Goal: Navigation & Orientation: Find specific page/section

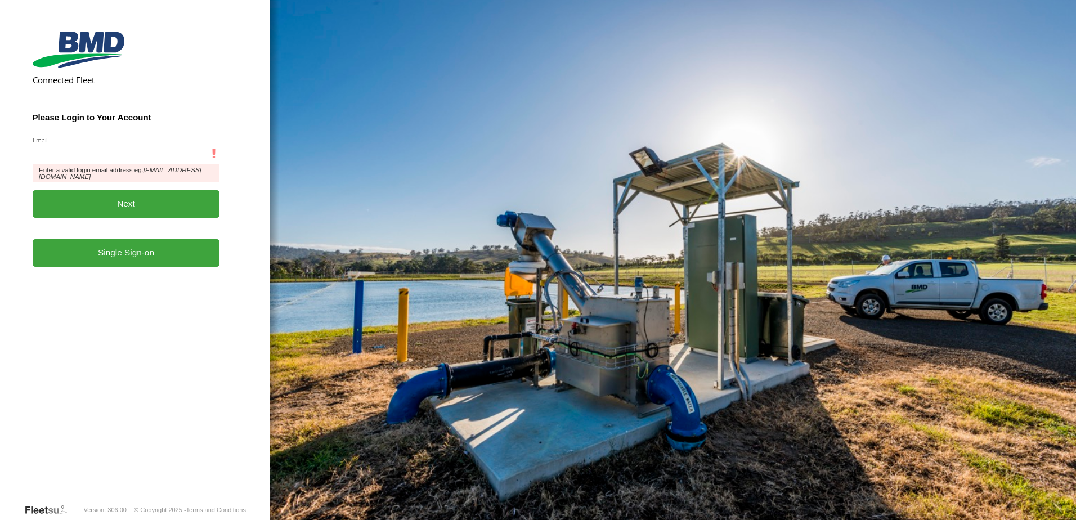
click at [131, 159] on input "Email" at bounding box center [126, 154] width 187 height 20
type input "**********"
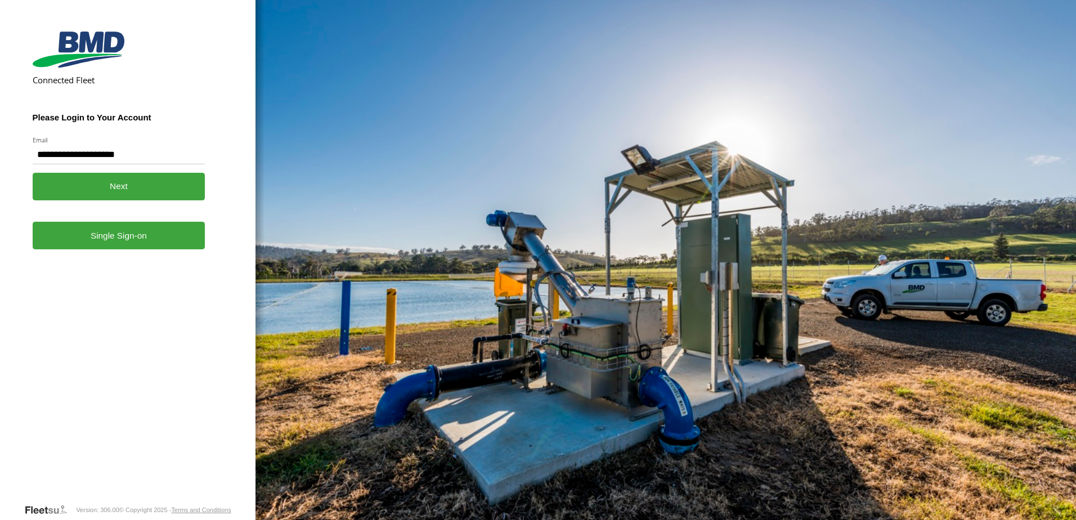
click at [90, 184] on button "Next" at bounding box center [119, 187] width 173 height 28
click at [95, 178] on button "Next" at bounding box center [119, 187] width 173 height 28
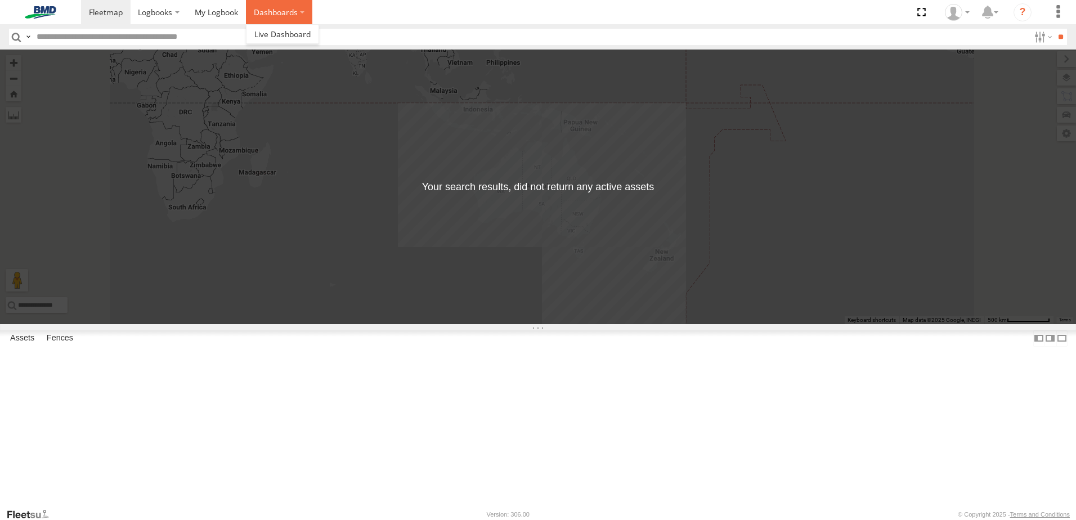
click at [277, 14] on label "Dashboards" at bounding box center [279, 12] width 66 height 24
click at [0, 0] on span at bounding box center [0, 0] width 0 height 0
